Goal: Transaction & Acquisition: Subscribe to service/newsletter

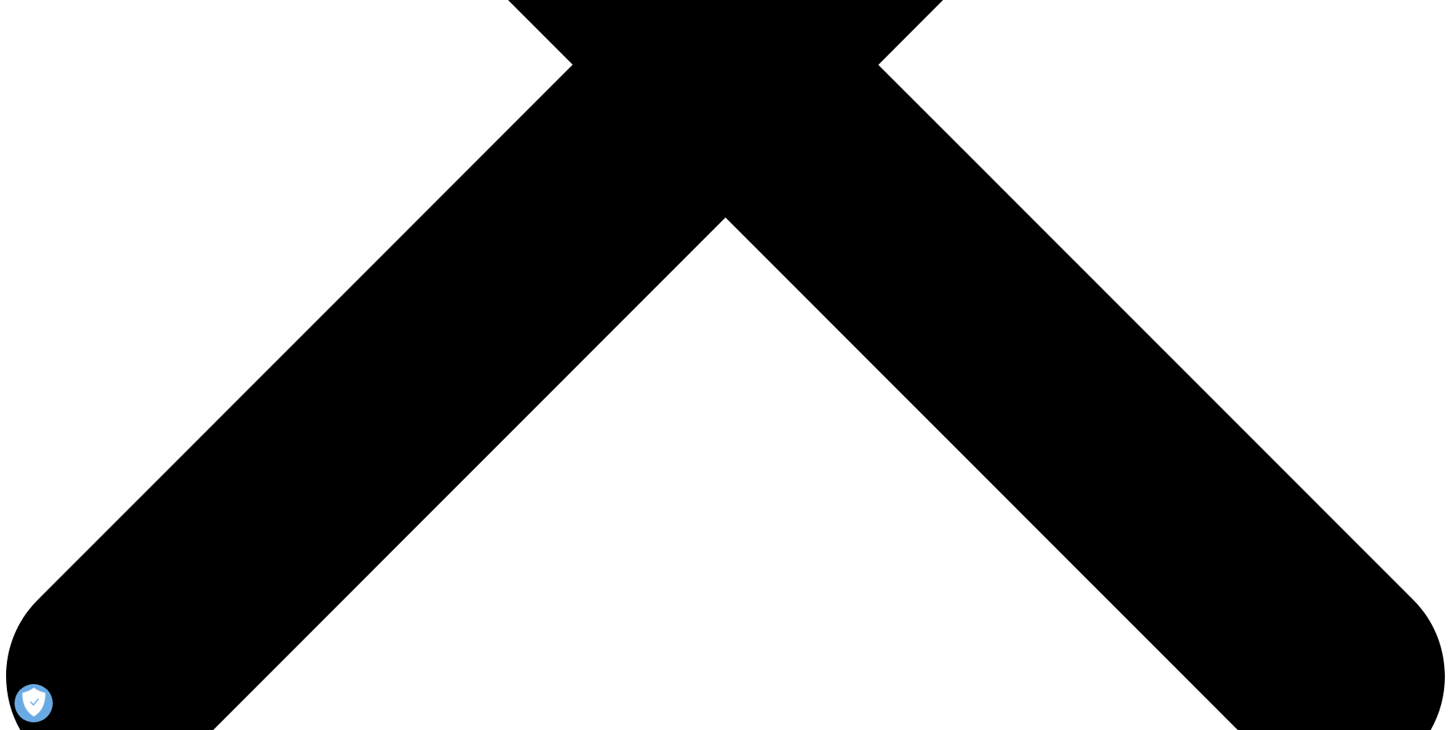
scroll to position [535, 0]
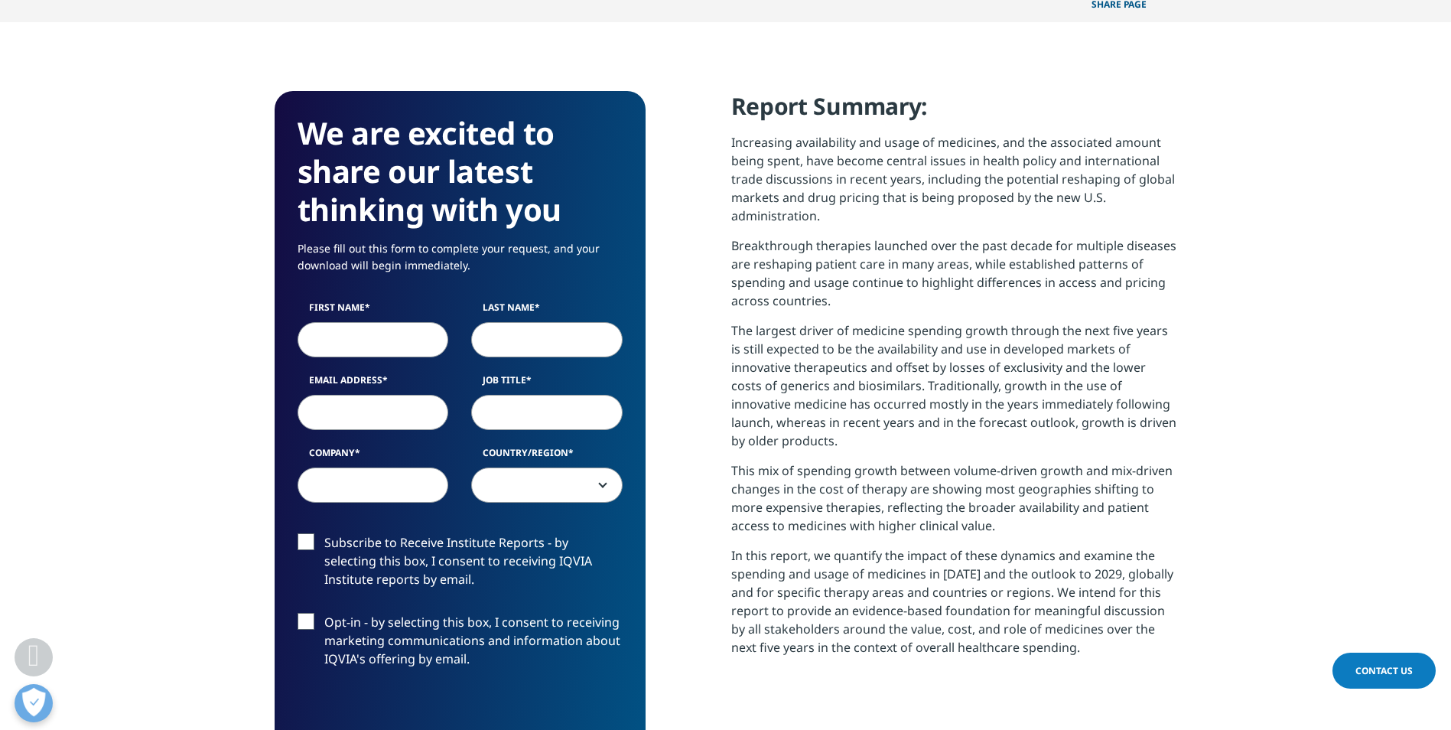
scroll to position [612, 0]
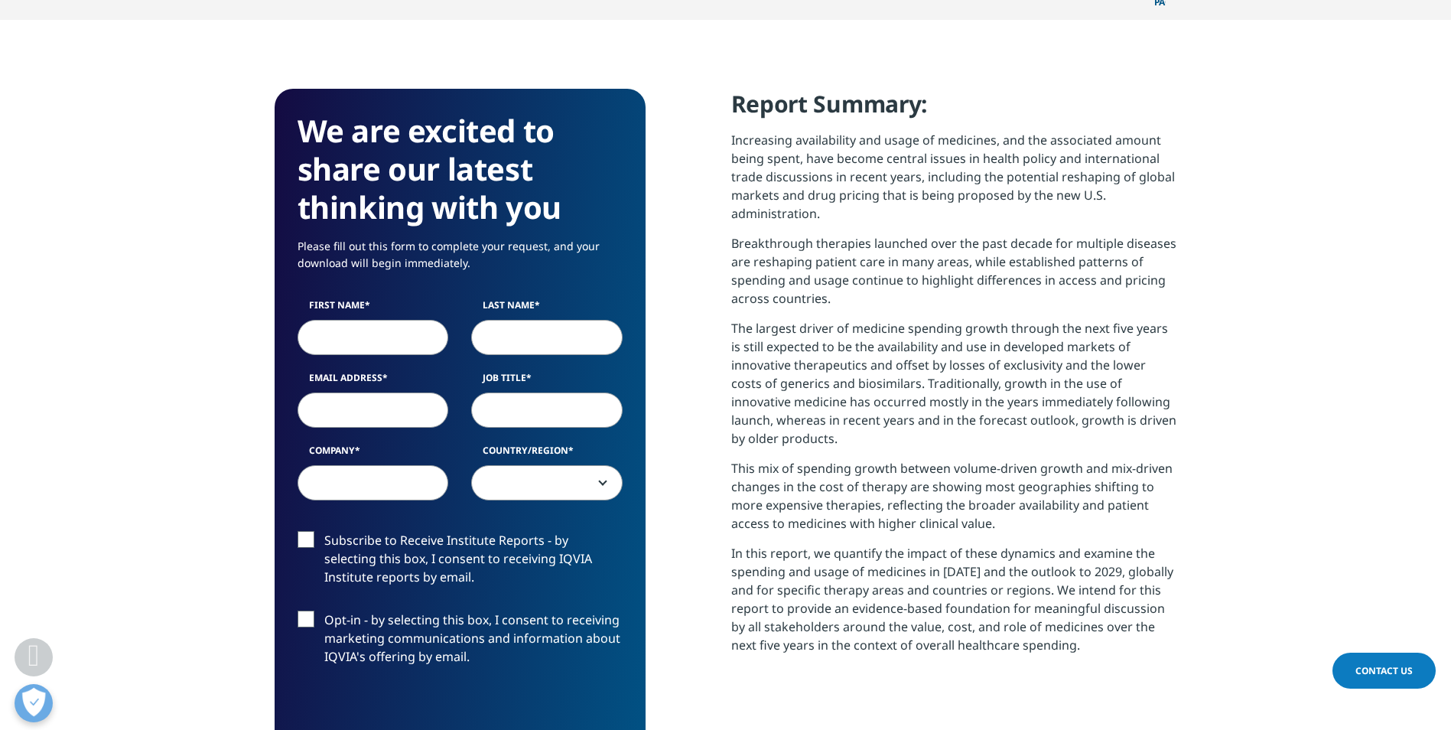
click at [379, 320] on input "First Name" at bounding box center [372, 337] width 151 height 35
type input "Špela"
type input "Vidmar"
type input "spela.vidmar@medis.com"
type input "Business Development Analyst"
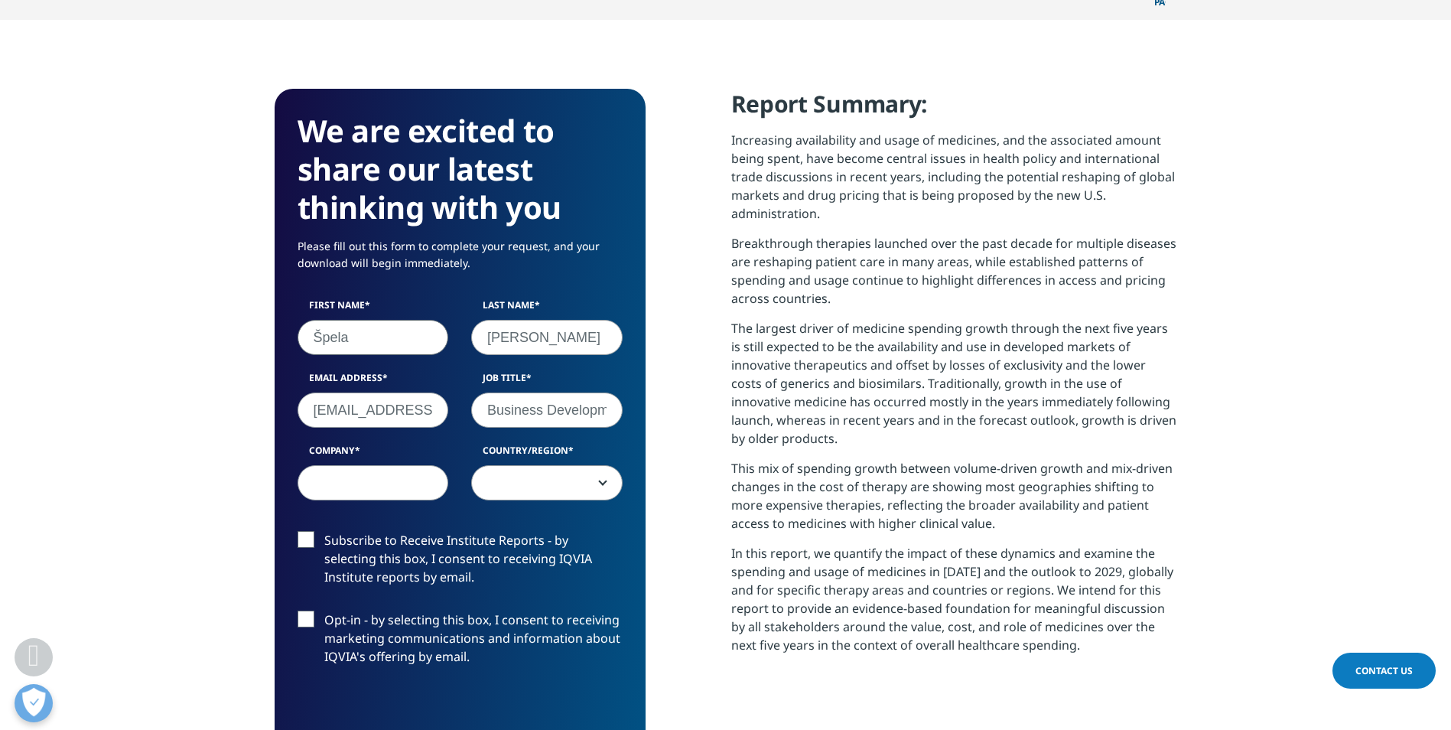
type input "Medis d.o.o."
select select "Slovenia"
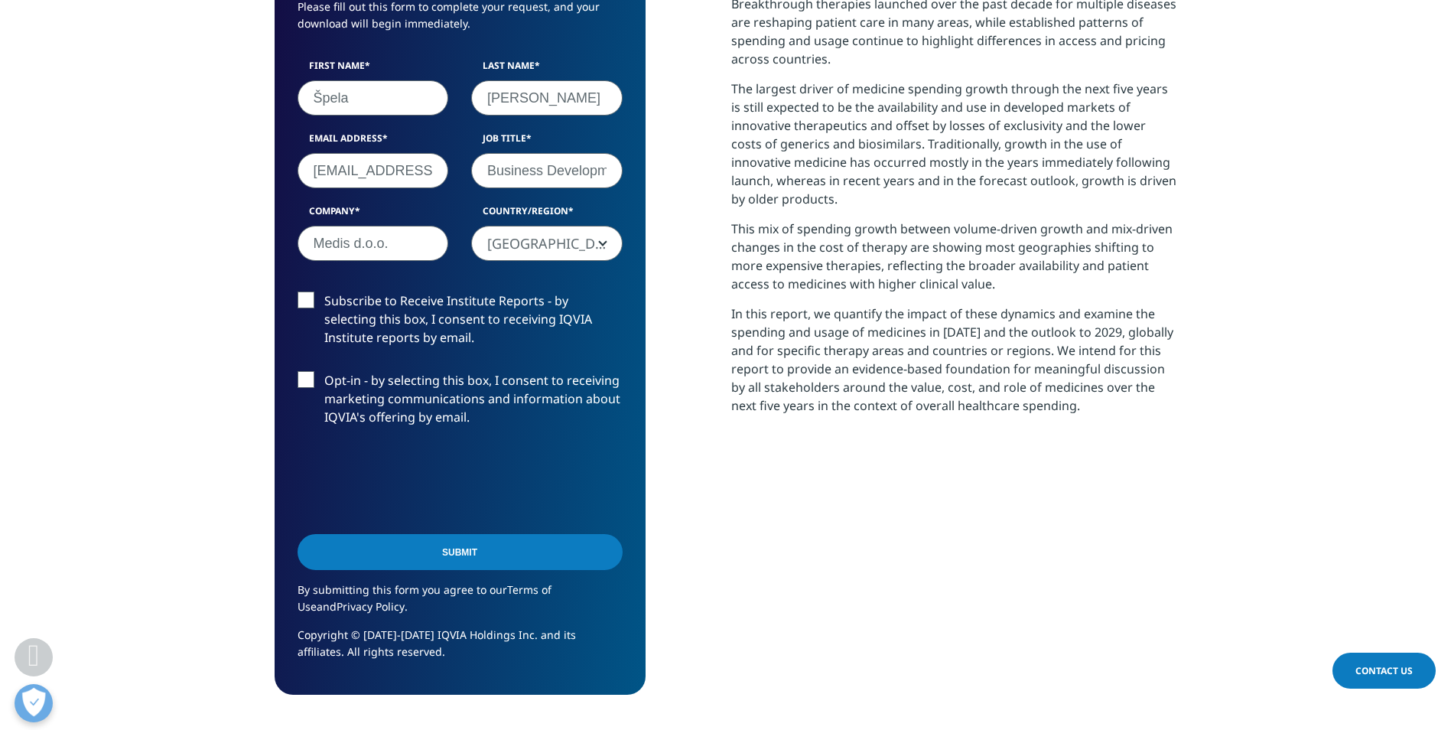
scroll to position [918, 0]
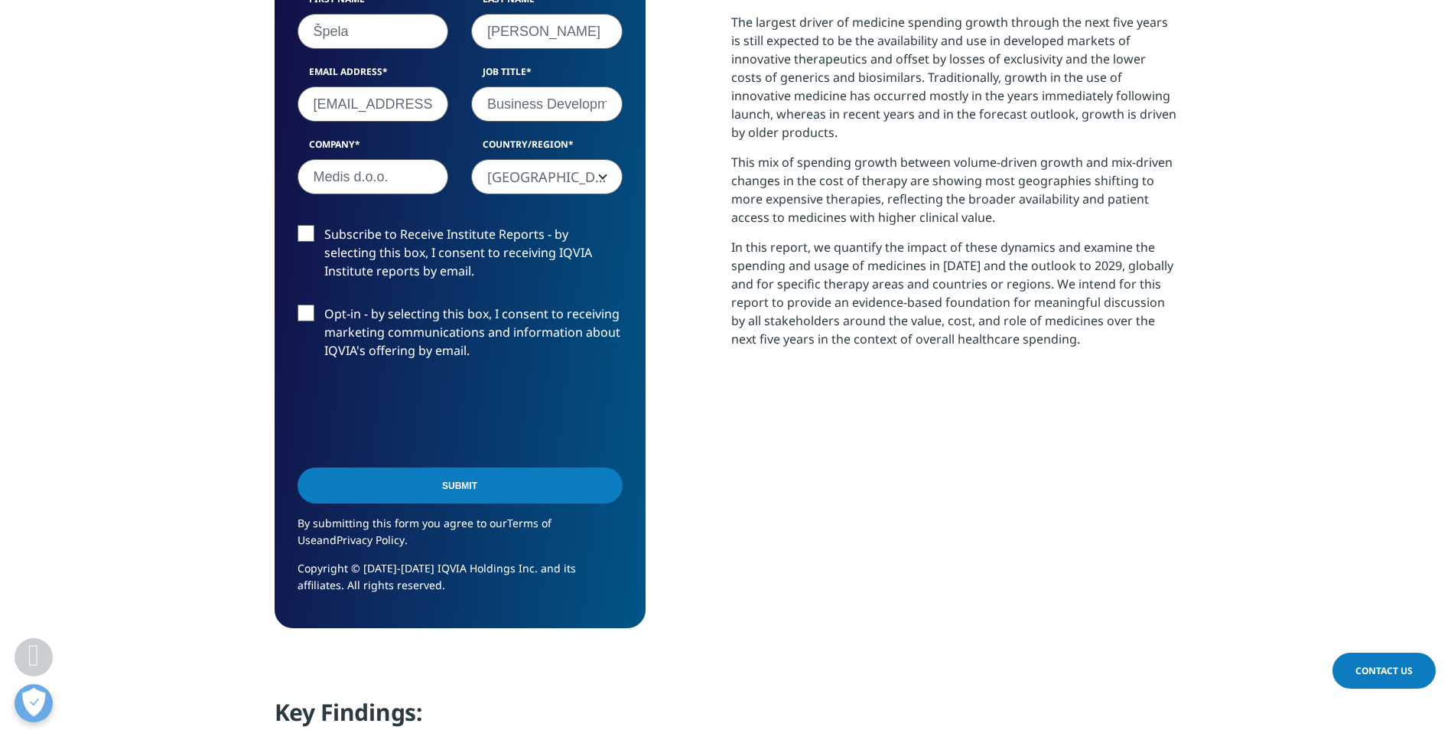
click at [300, 225] on label "Subscribe to Receive Institute Reports - by selecting this box, I consent to re…" at bounding box center [459, 256] width 325 height 63
click at [324, 225] on input "Subscribe to Receive Institute Reports - by selecting this box, I consent to re…" at bounding box center [324, 225] width 0 height 0
click at [303, 304] on label "Opt-in - by selecting this box, I consent to receiving marketing communications…" at bounding box center [459, 335] width 325 height 63
click at [324, 304] on input "Opt-in - by selecting this box, I consent to receiving marketing communications…" at bounding box center [324, 304] width 0 height 0
click at [473, 467] on input "Submit" at bounding box center [459, 485] width 325 height 36
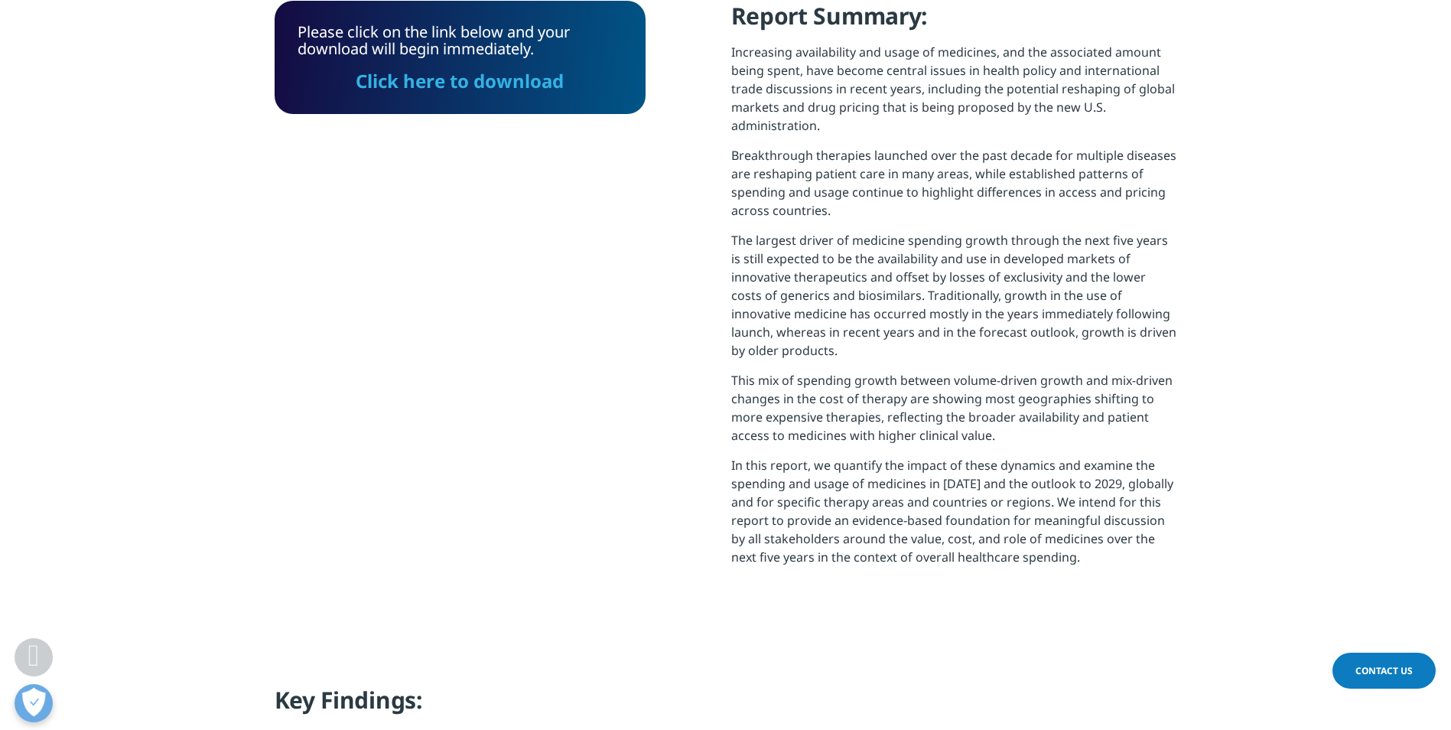
scroll to position [394, 0]
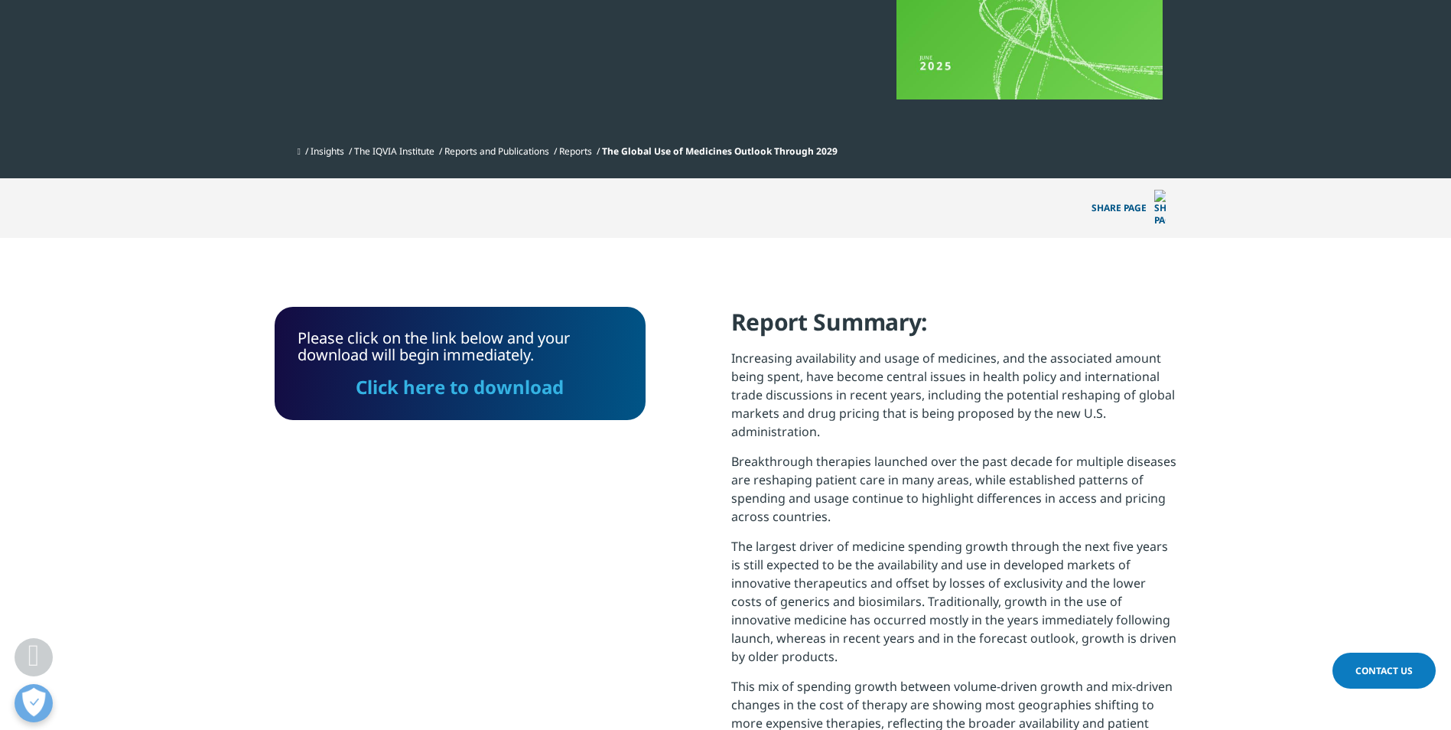
click at [520, 374] on link "Click here to download" at bounding box center [460, 386] width 208 height 25
